Goal: Information Seeking & Learning: Learn about a topic

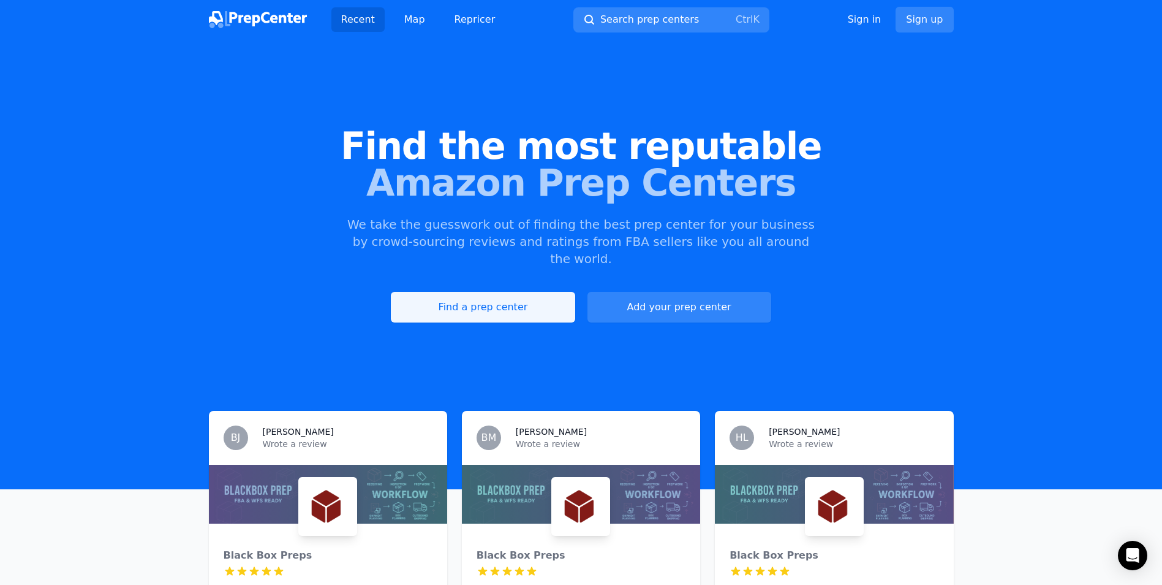
click at [559, 292] on link "Find a prep center" at bounding box center [483, 307] width 184 height 31
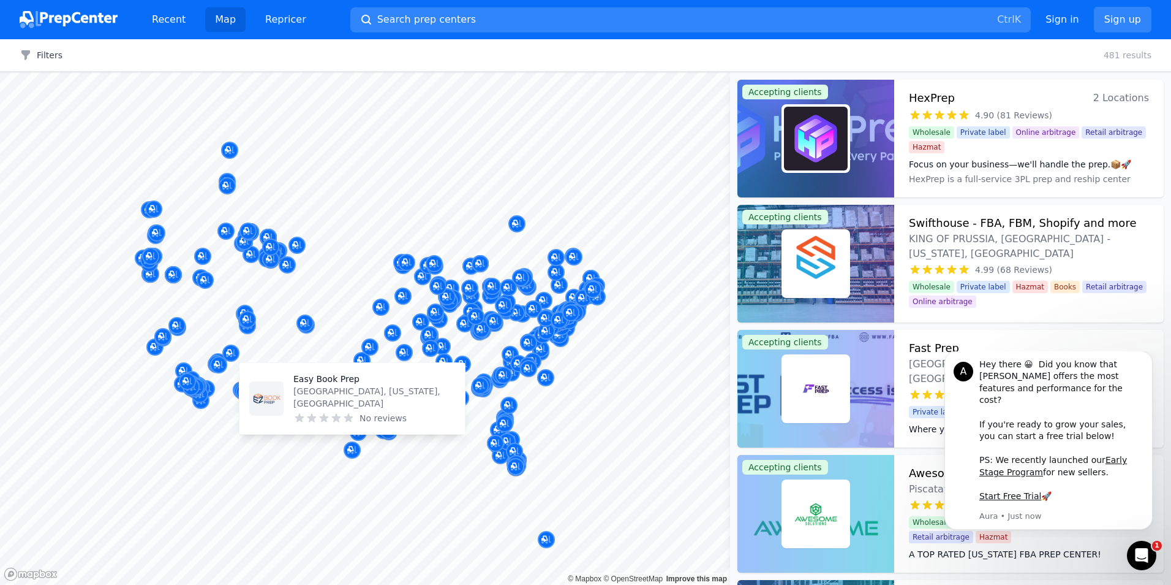
click at [362, 431] on div "Easy Book Prep [GEOGRAPHIC_DATA], [US_STATE], [GEOGRAPHIC_DATA] No reviews" at bounding box center [352, 398] width 225 height 71
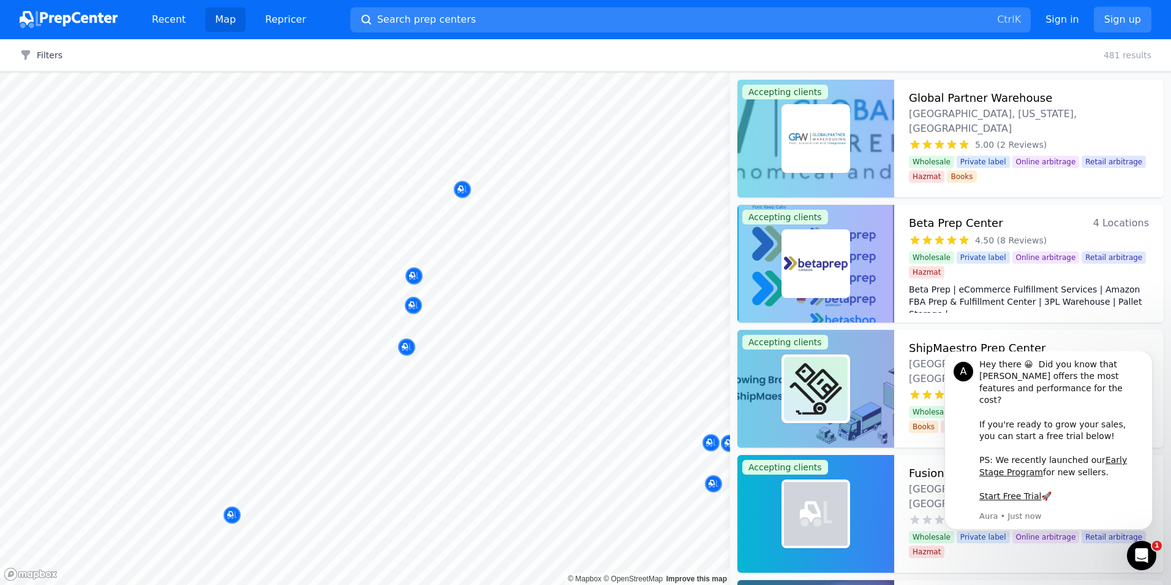
click at [384, 471] on body "Recent Map Repricer Search prep centers Ctrl K Open main menu Sign in Sign up F…" at bounding box center [585, 292] width 1171 height 585
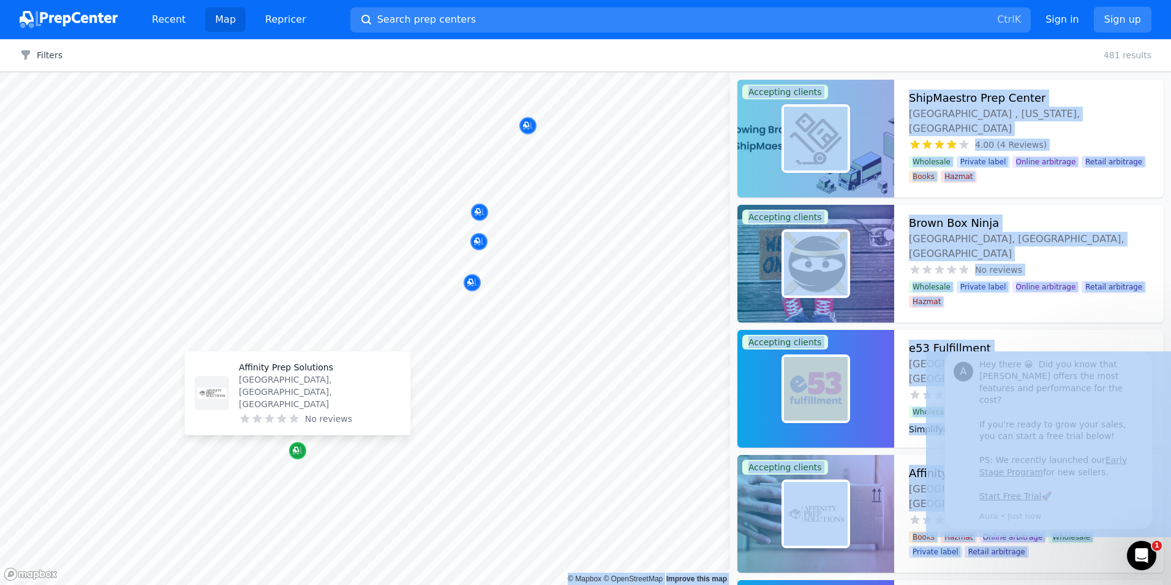
click at [296, 452] on icon "Map marker" at bounding box center [296, 450] width 6 height 6
click at [295, 373] on p "Affinity Prep Solutions" at bounding box center [320, 367] width 162 height 12
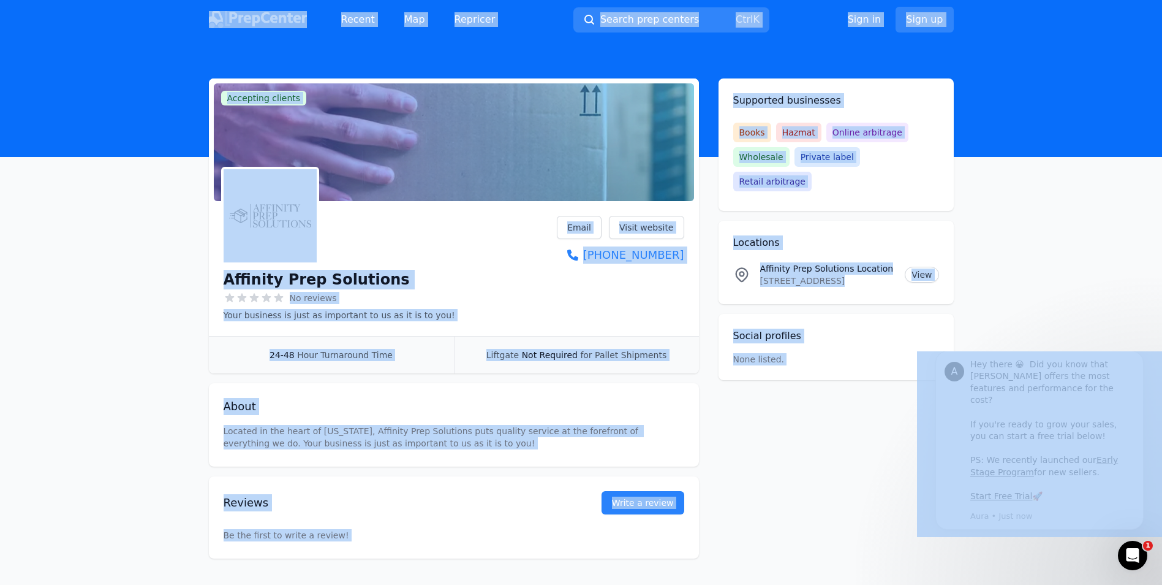
click at [120, 282] on main "Accepting clients Claim business Affinity Prep Solutions No reviews Your busine…" at bounding box center [581, 318] width 1162 height 480
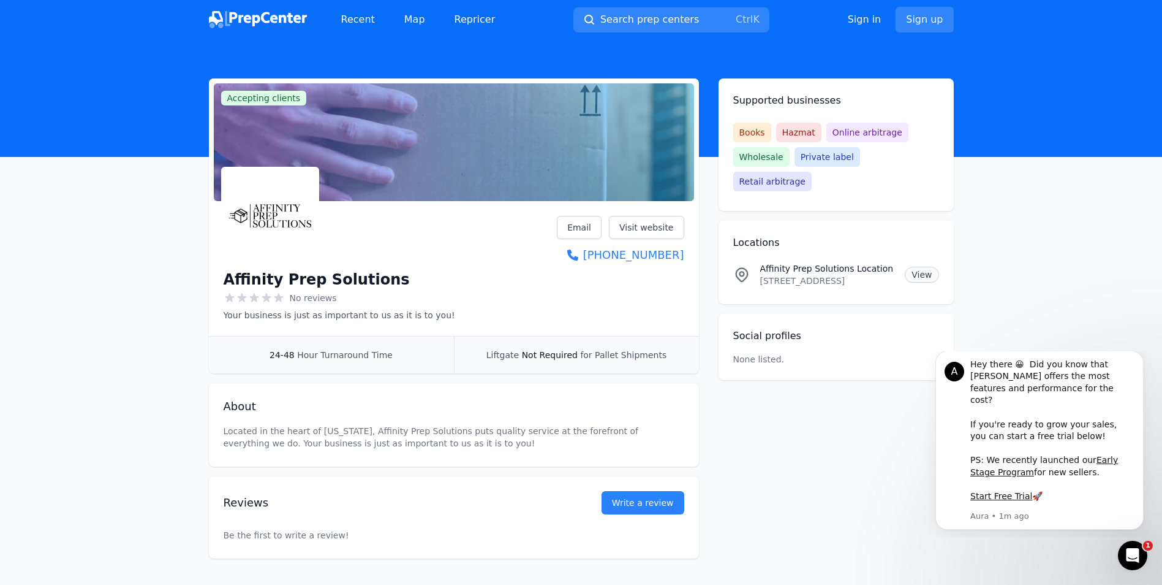
click at [927, 267] on link "View" at bounding box center [922, 275] width 34 height 16
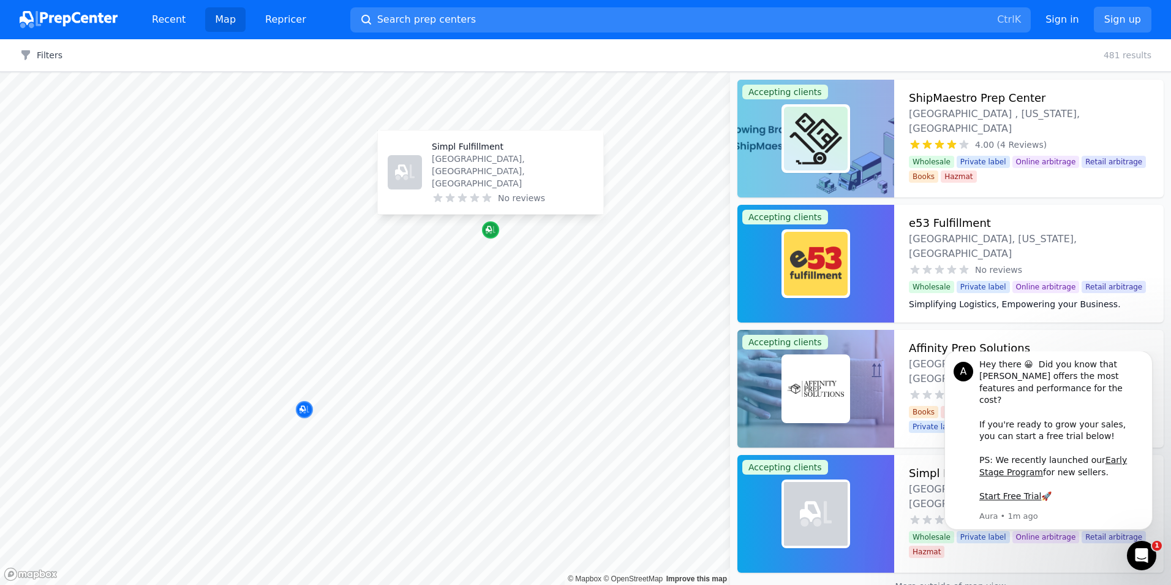
click at [497, 229] on div "Map marker" at bounding box center [490, 229] width 17 height 17
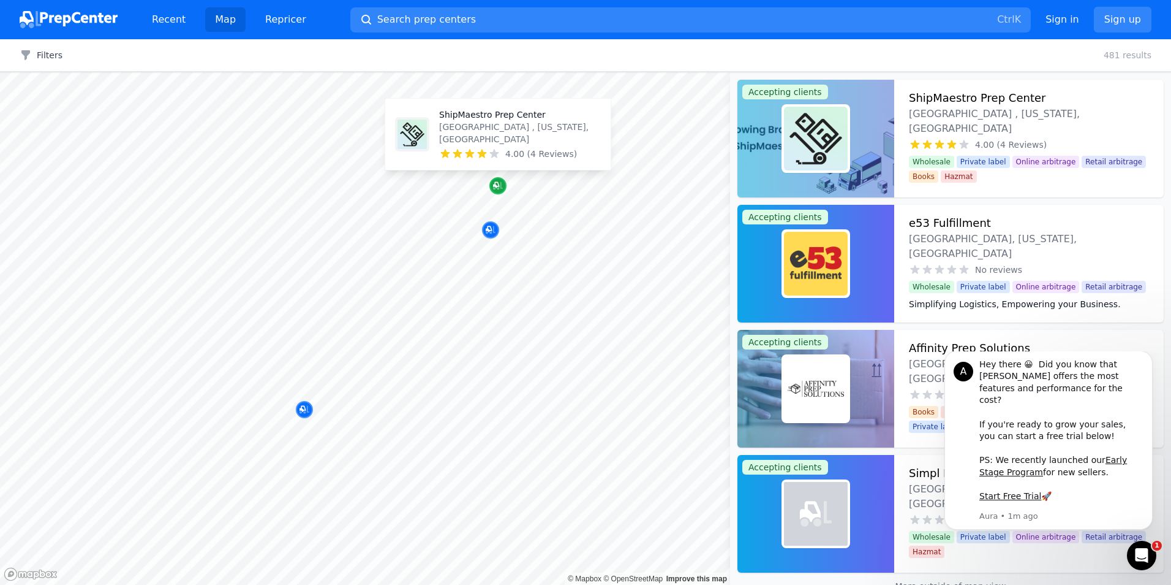
click at [503, 189] on div "Map marker" at bounding box center [498, 185] width 17 height 17
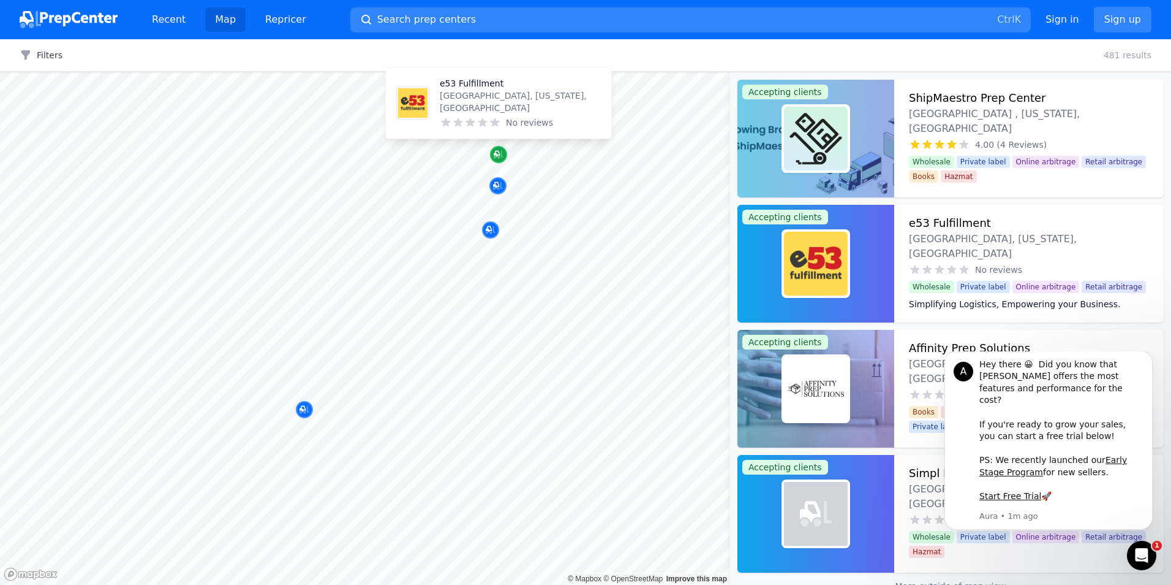
click at [494, 149] on icon "Map marker" at bounding box center [499, 154] width 10 height 12
click at [494, 239] on button "Map marker" at bounding box center [490, 230] width 17 height 18
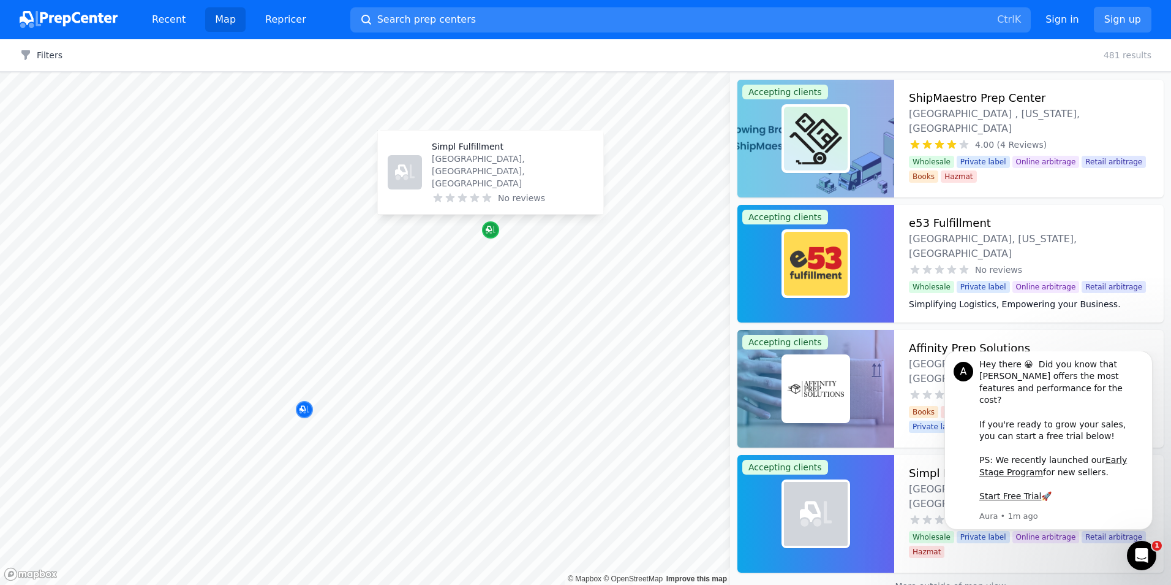
click at [494, 232] on icon "Map marker" at bounding box center [491, 230] width 10 height 8
click at [1016, 338] on div "Affinity Prep Solutions [GEOGRAPHIC_DATA], [GEOGRAPHIC_DATA], [GEOGRAPHIC_DATA]…" at bounding box center [1030, 389] width 270 height 118
